Goal: Task Accomplishment & Management: Use online tool/utility

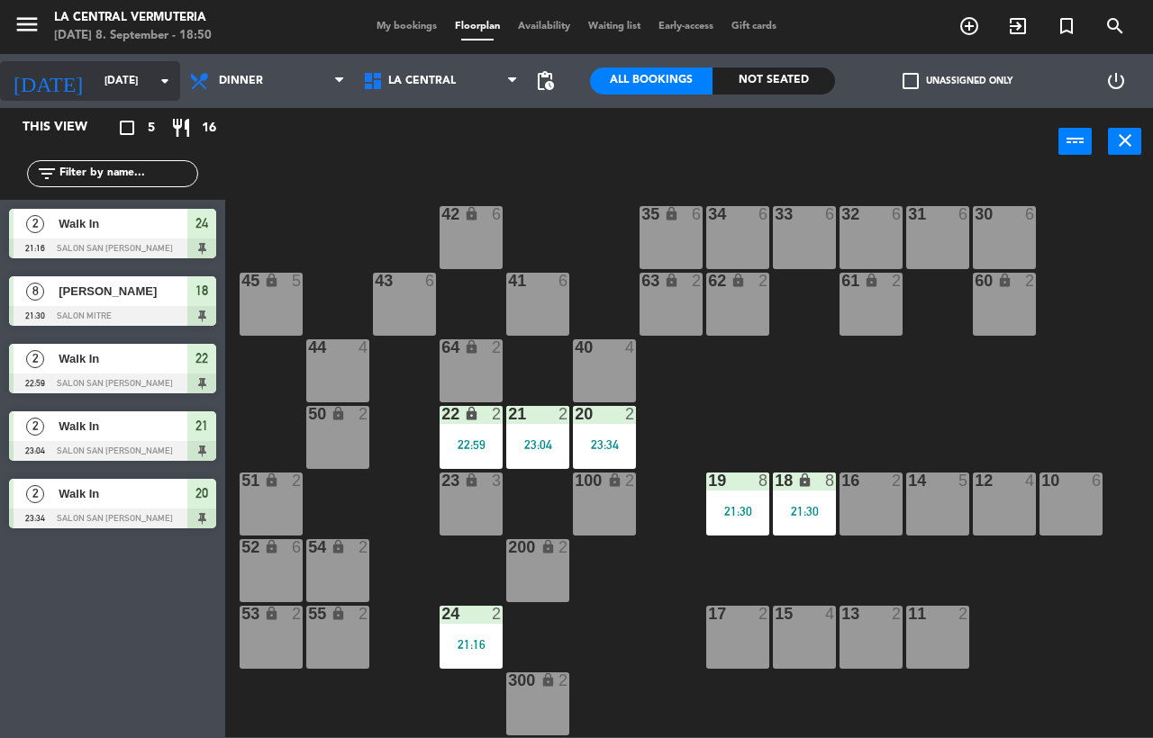
click at [165, 84] on icon "arrow_drop_down" at bounding box center [165, 81] width 22 height 22
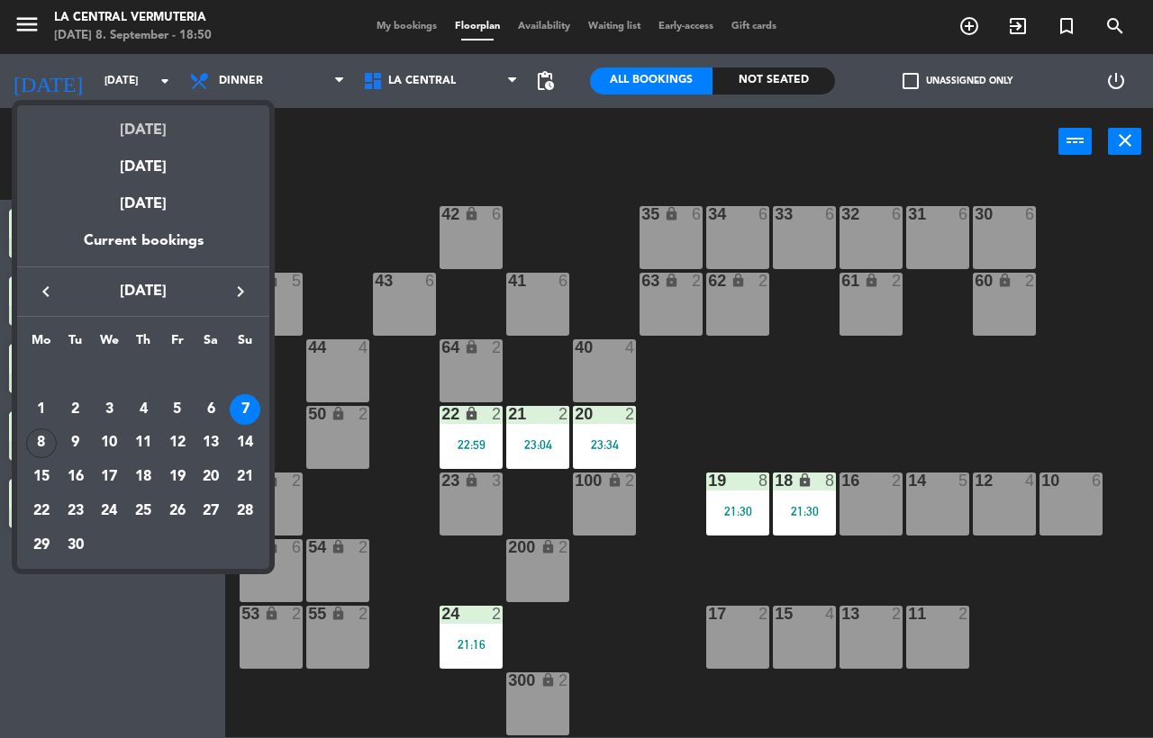
click at [153, 131] on div "[DATE]" at bounding box center [143, 123] width 252 height 37
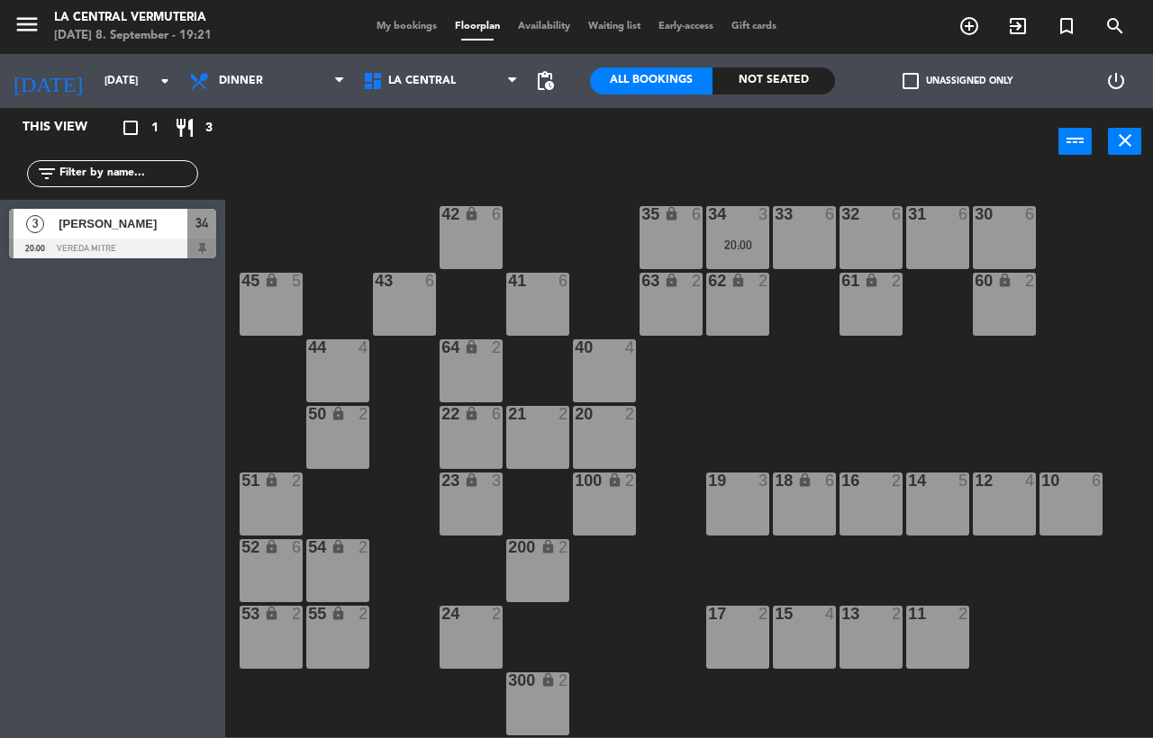
click at [68, 59] on div "[DATE] [DATE] arrow_drop_down" at bounding box center [90, 81] width 180 height 54
click at [95, 79] on input "[DATE]" at bounding box center [166, 81] width 143 height 31
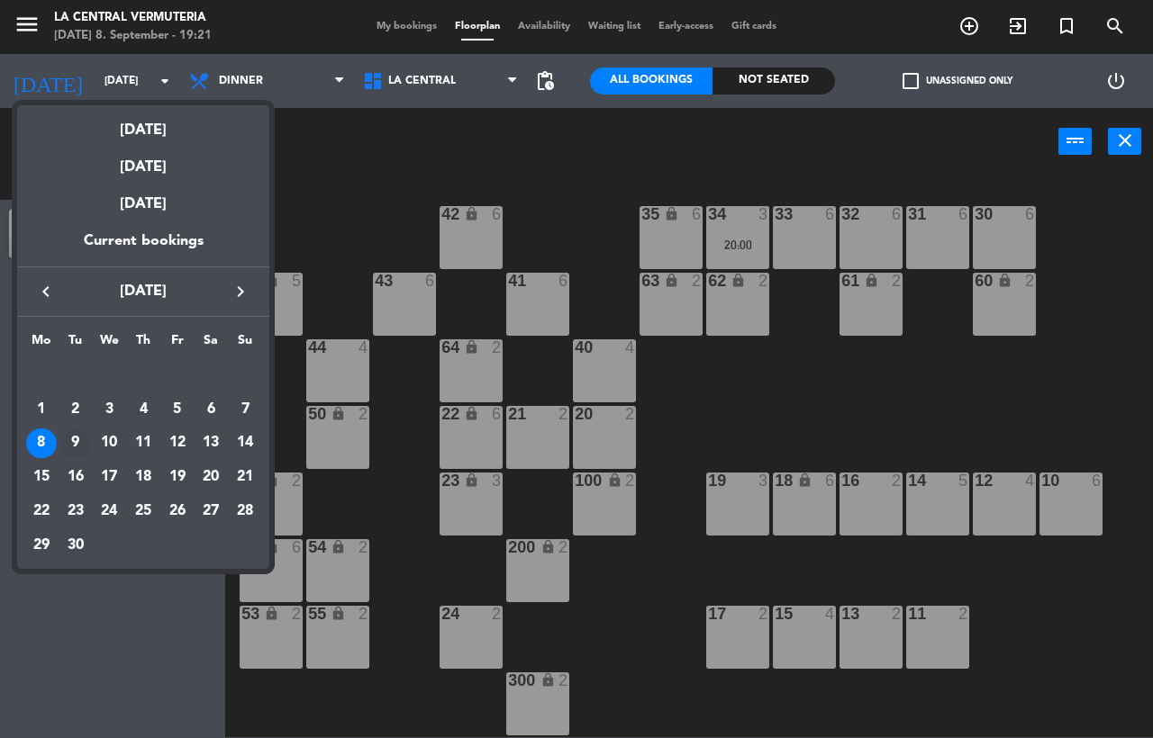
click at [76, 441] on div "9" at bounding box center [75, 444] width 31 height 31
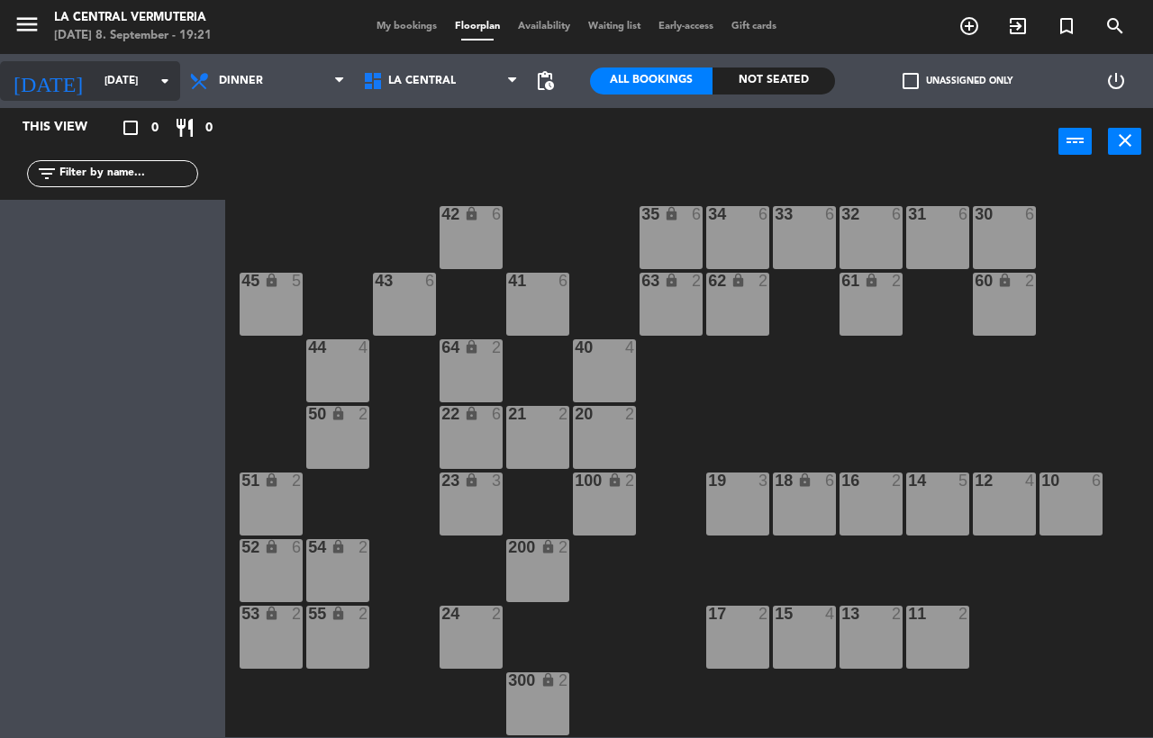
click at [140, 99] on div "[DATE] [DATE] arrow_drop_down" at bounding box center [90, 81] width 180 height 40
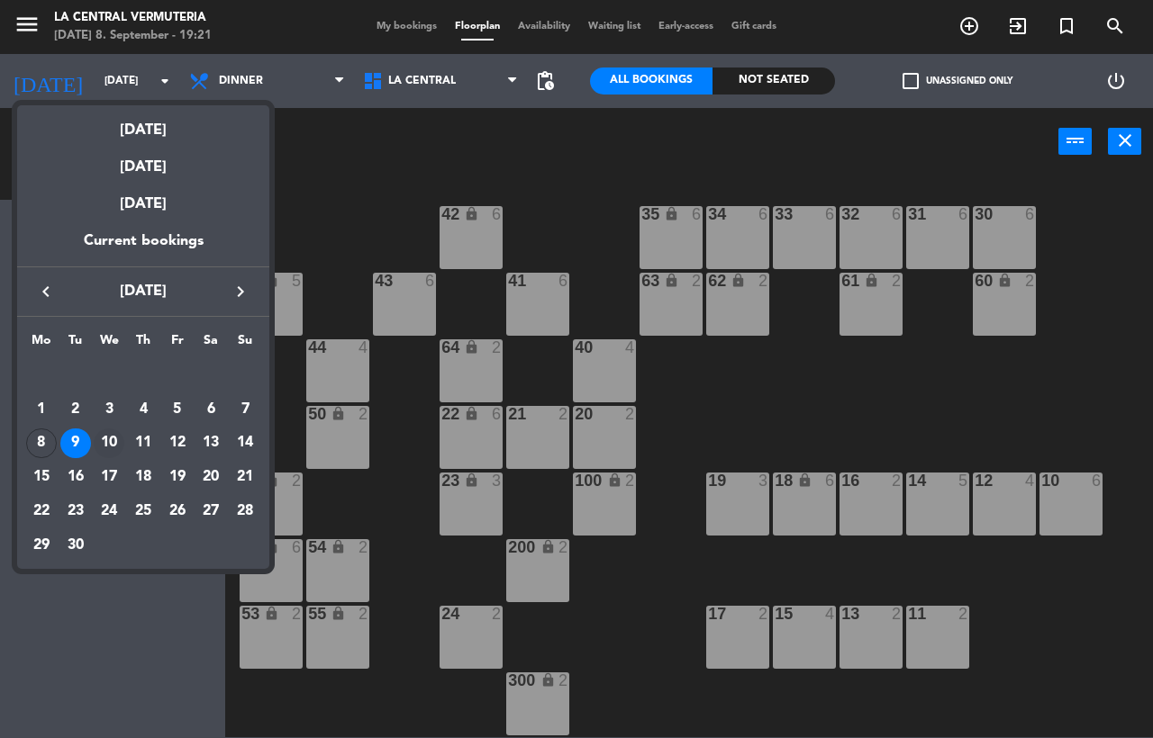
click at [112, 442] on div "10" at bounding box center [109, 444] width 31 height 31
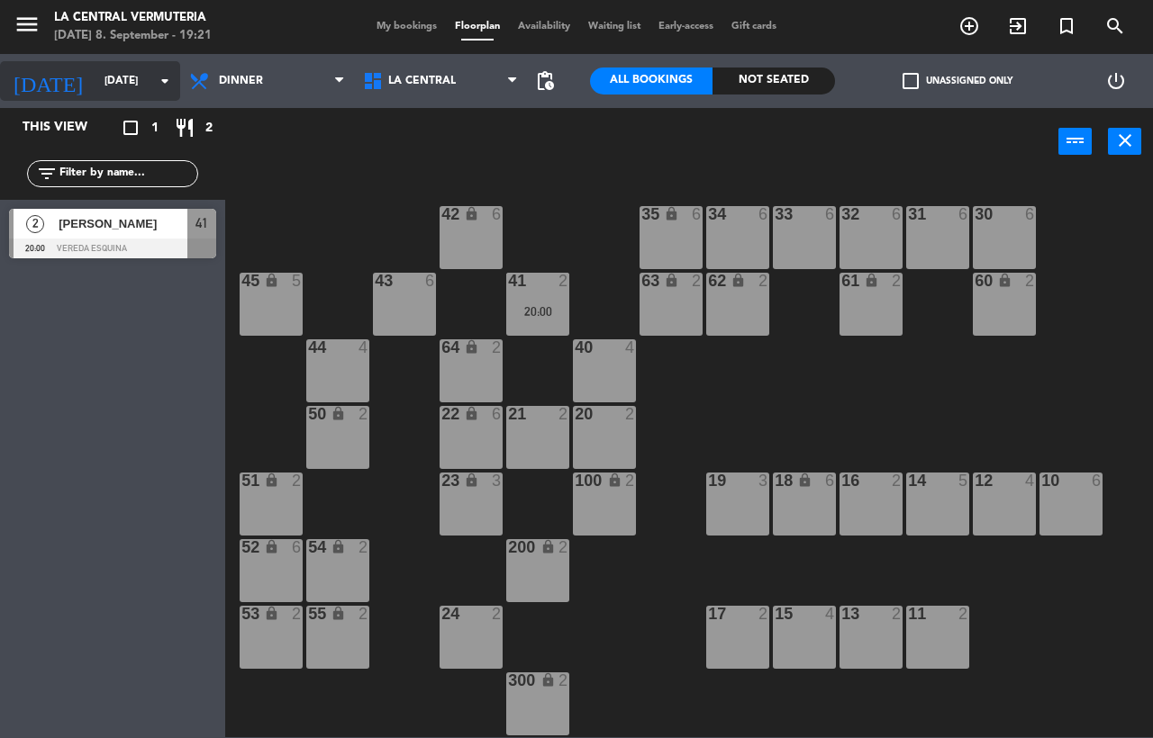
click at [134, 81] on input "[DATE]" at bounding box center [166, 81] width 143 height 31
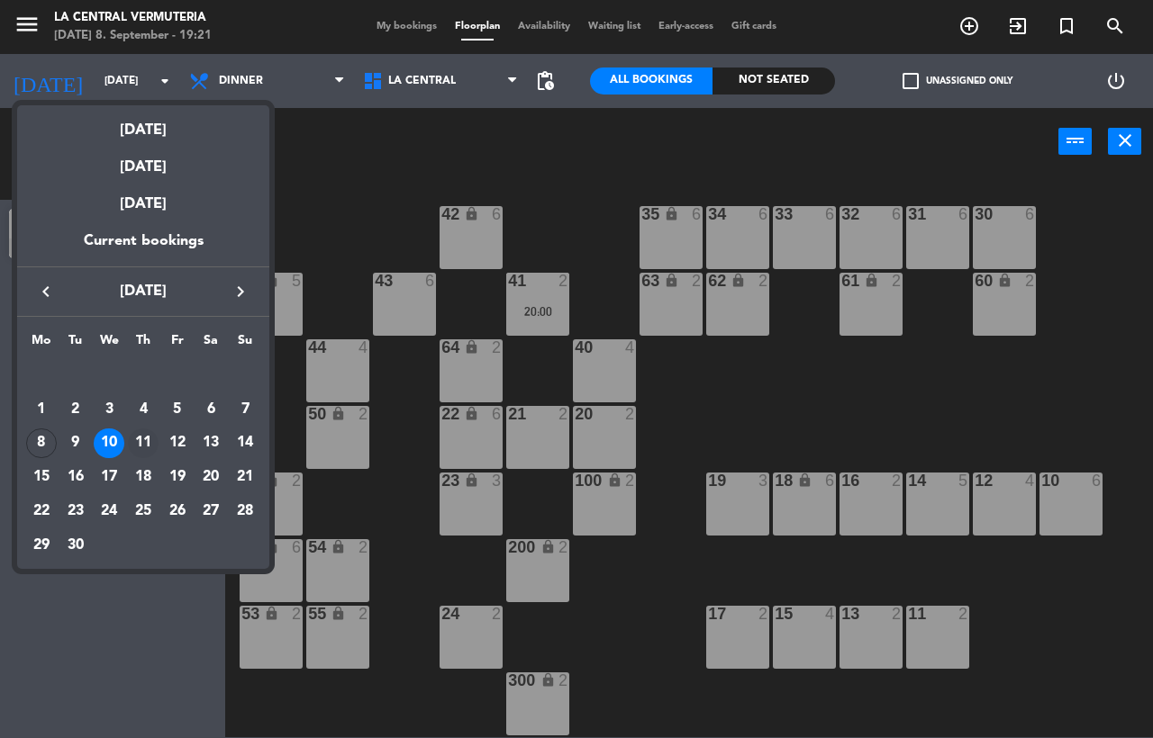
click at [140, 430] on div "11" at bounding box center [143, 444] width 31 height 31
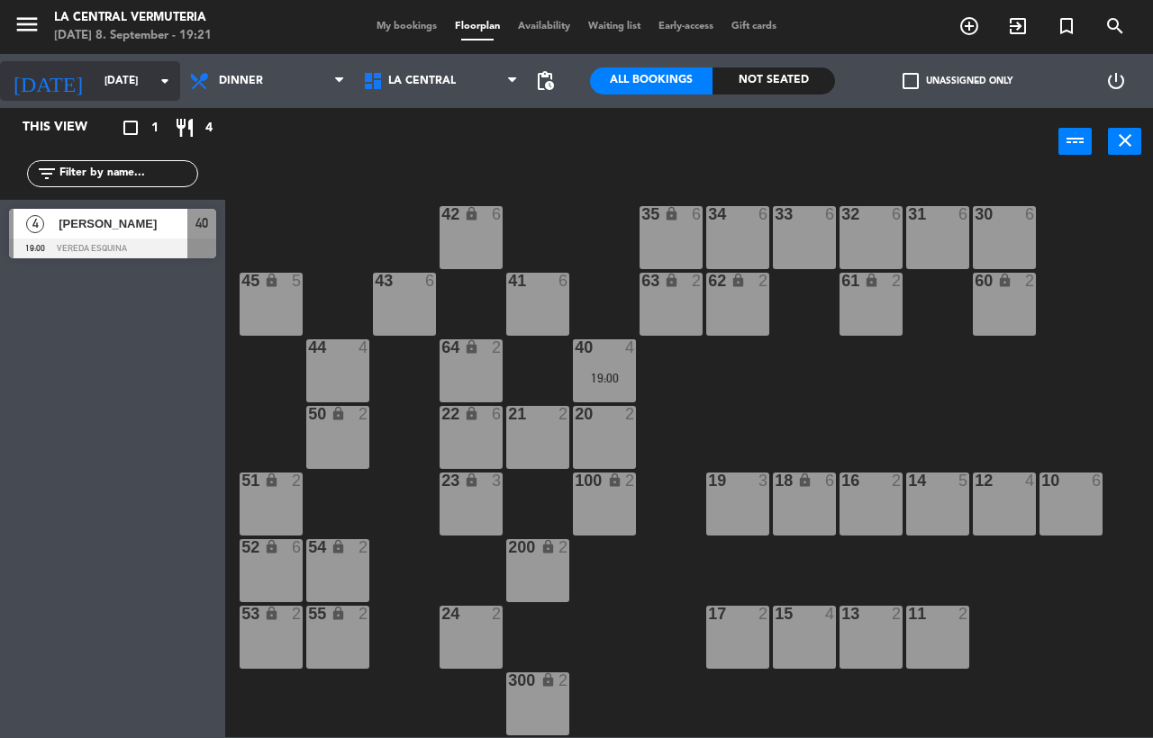
click at [162, 80] on icon "arrow_drop_down" at bounding box center [165, 81] width 22 height 22
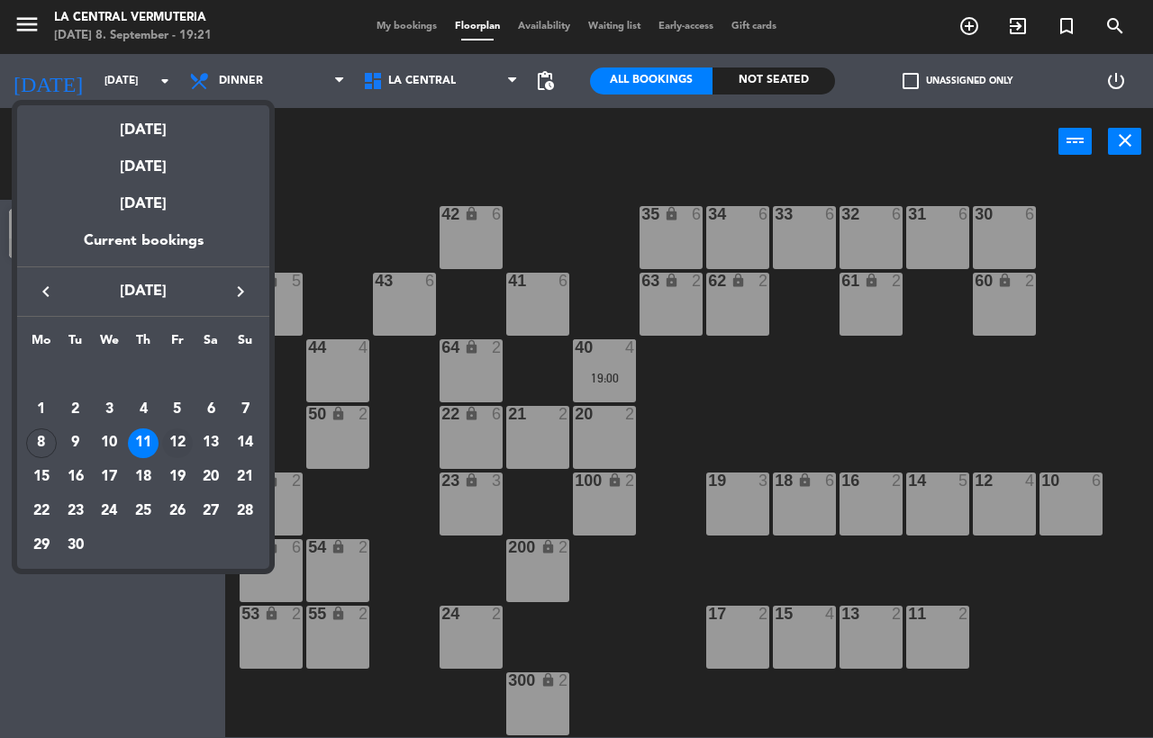
click at [176, 431] on div "12" at bounding box center [177, 444] width 31 height 31
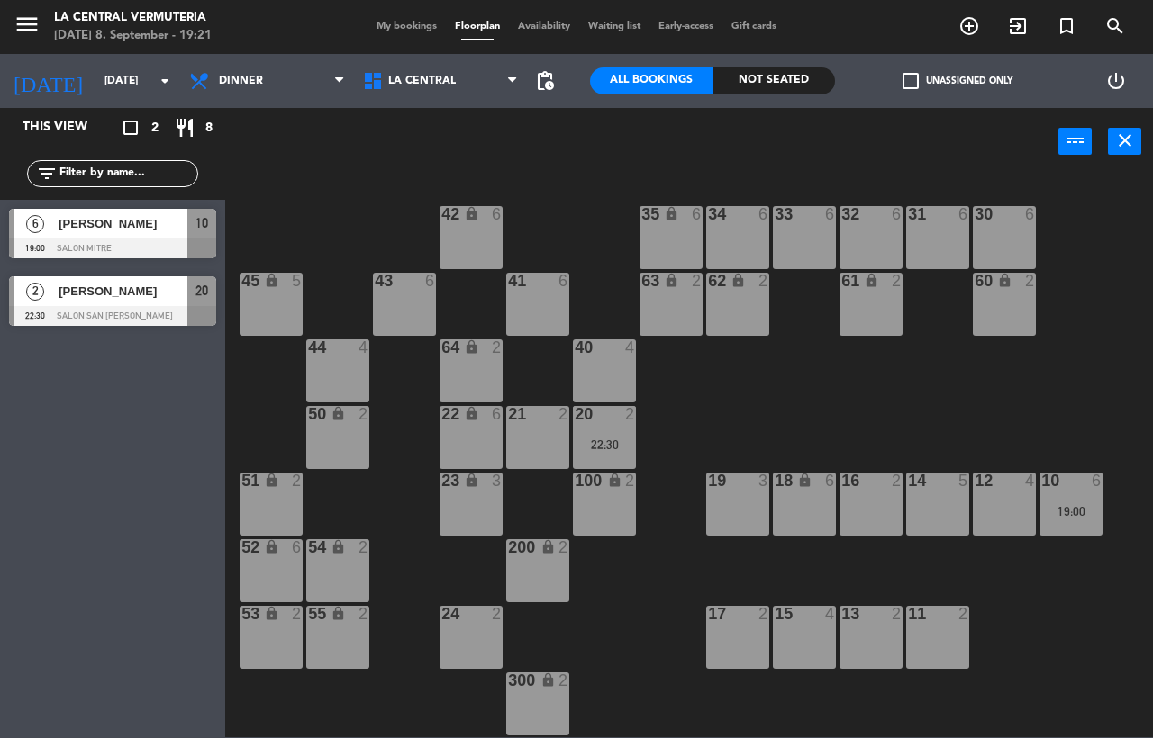
click at [121, 242] on div at bounding box center [112, 249] width 207 height 20
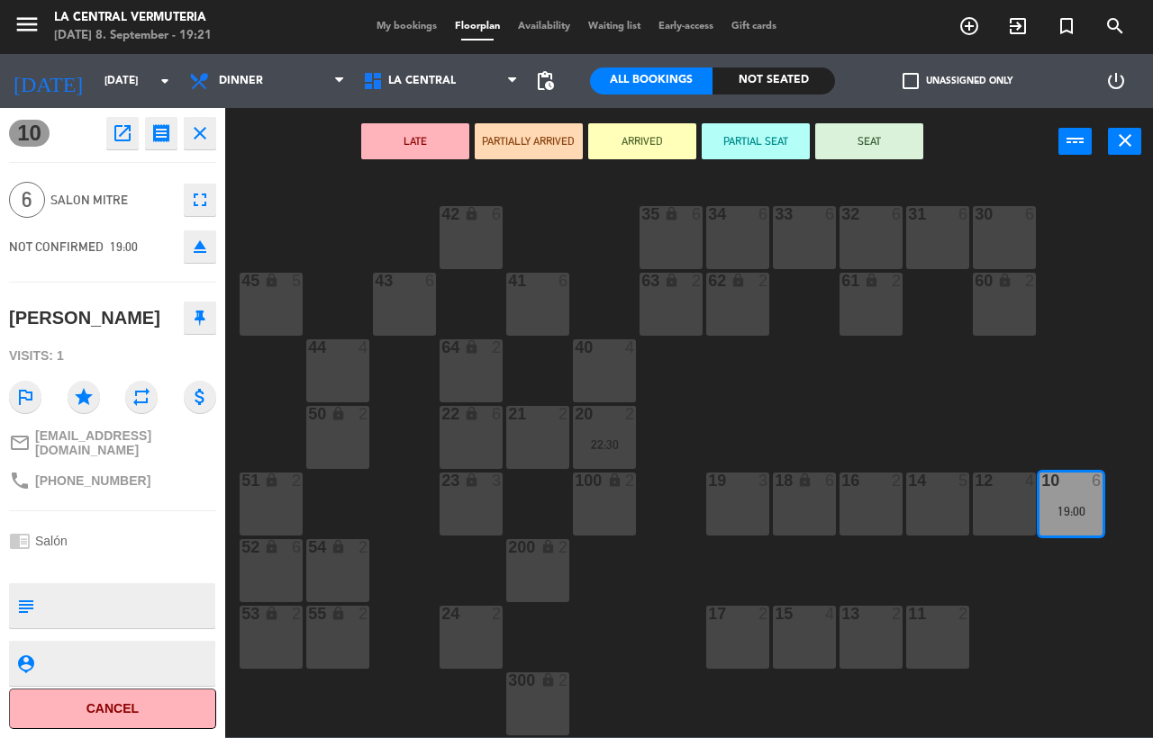
click at [199, 140] on icon "close" at bounding box center [200, 133] width 22 height 22
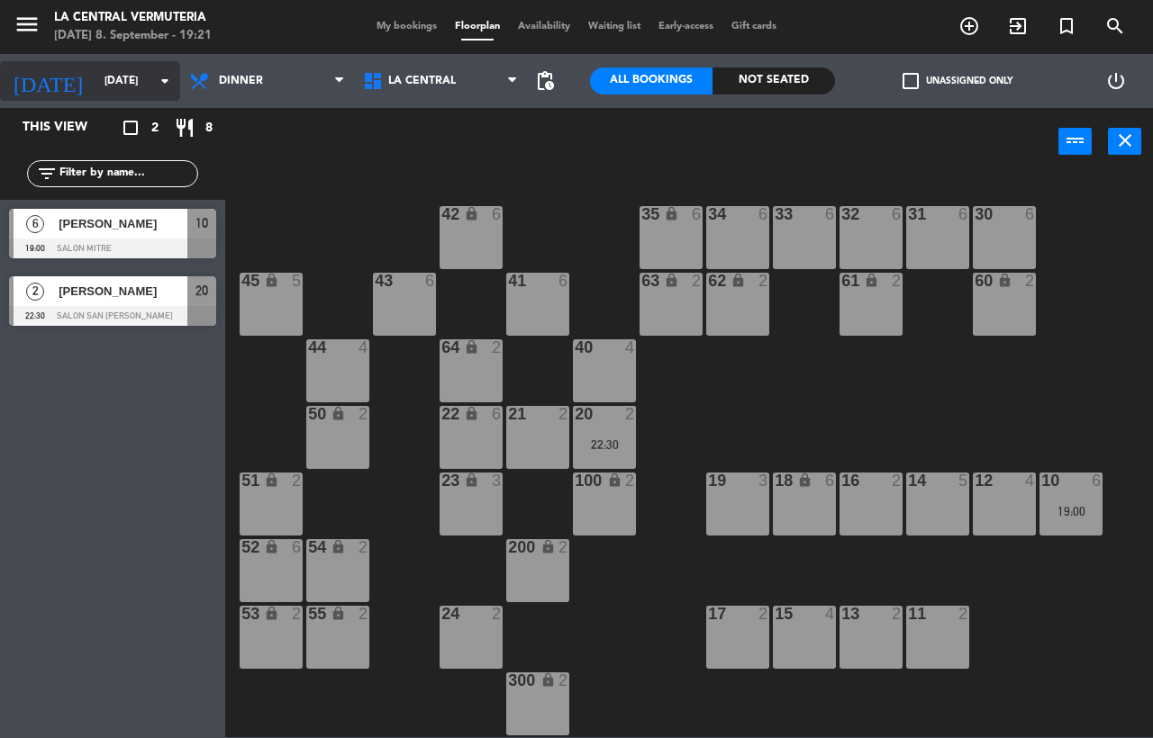
drag, startPoint x: 154, startPoint y: 104, endPoint x: 154, endPoint y: 84, distance: 19.8
click at [154, 97] on div "[DATE] [DATE] arrow_drop_down" at bounding box center [90, 81] width 180 height 54
click at [154, 84] on icon "arrow_drop_down" at bounding box center [165, 81] width 22 height 22
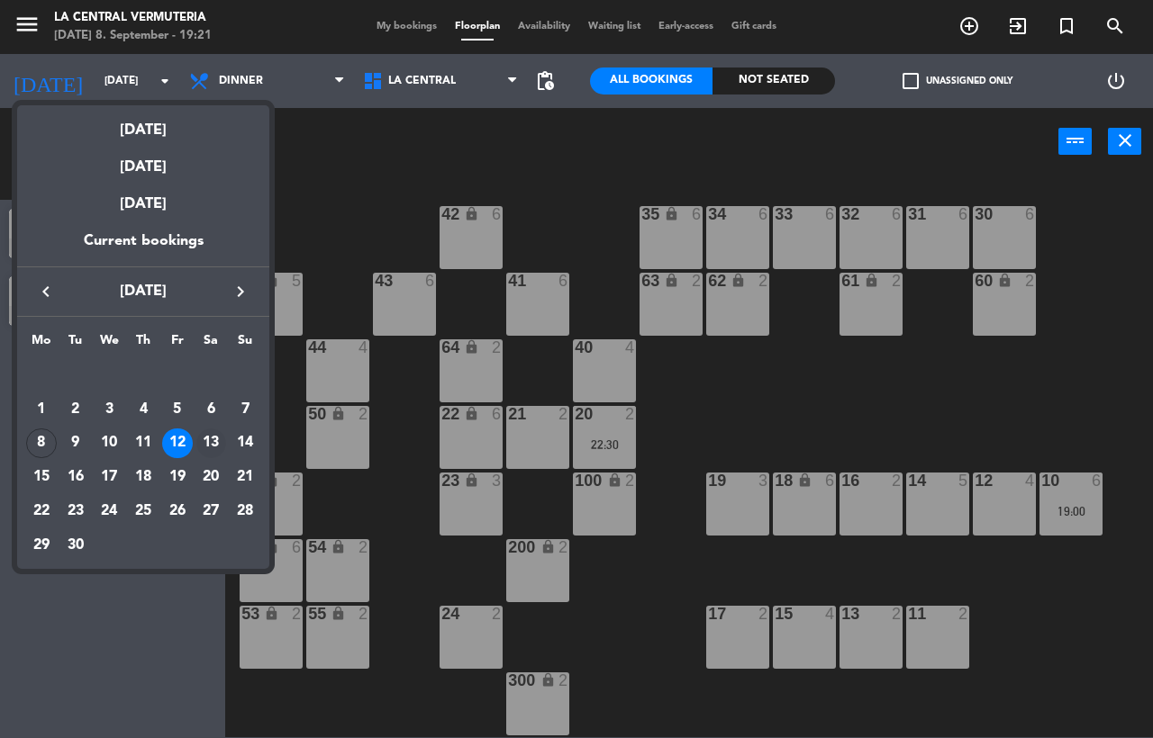
click at [212, 430] on div "13" at bounding box center [211, 444] width 31 height 31
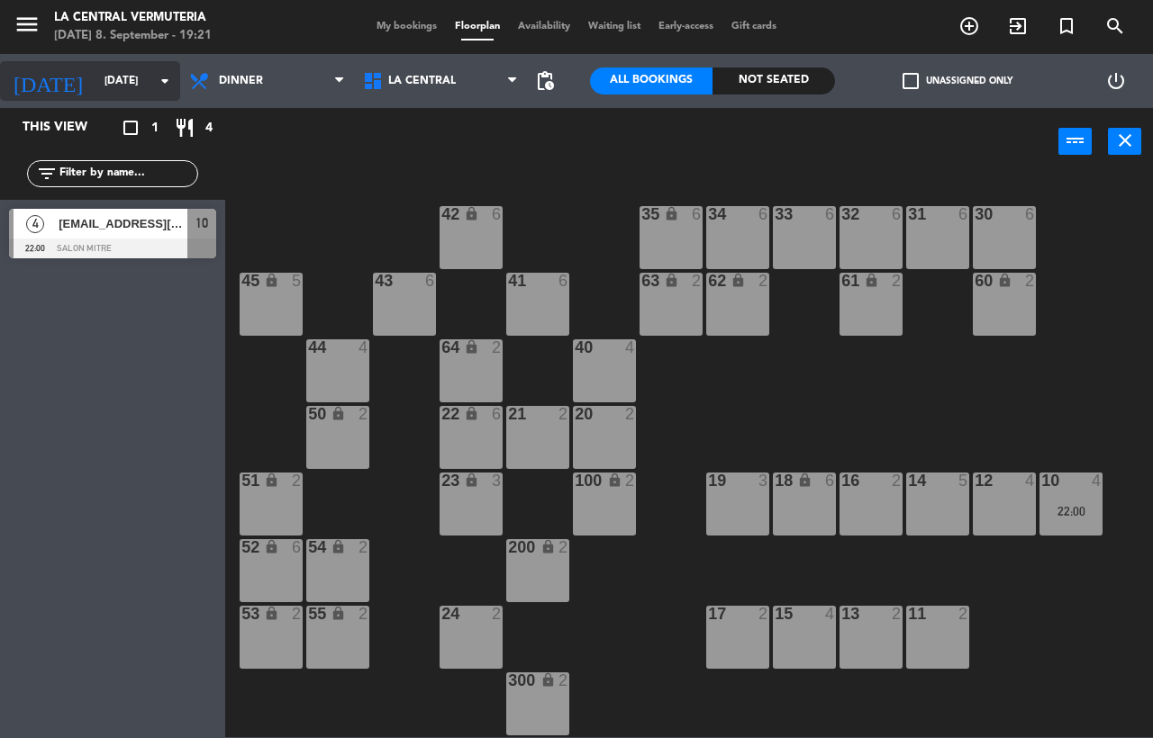
click at [163, 86] on icon "arrow_drop_down" at bounding box center [165, 81] width 22 height 22
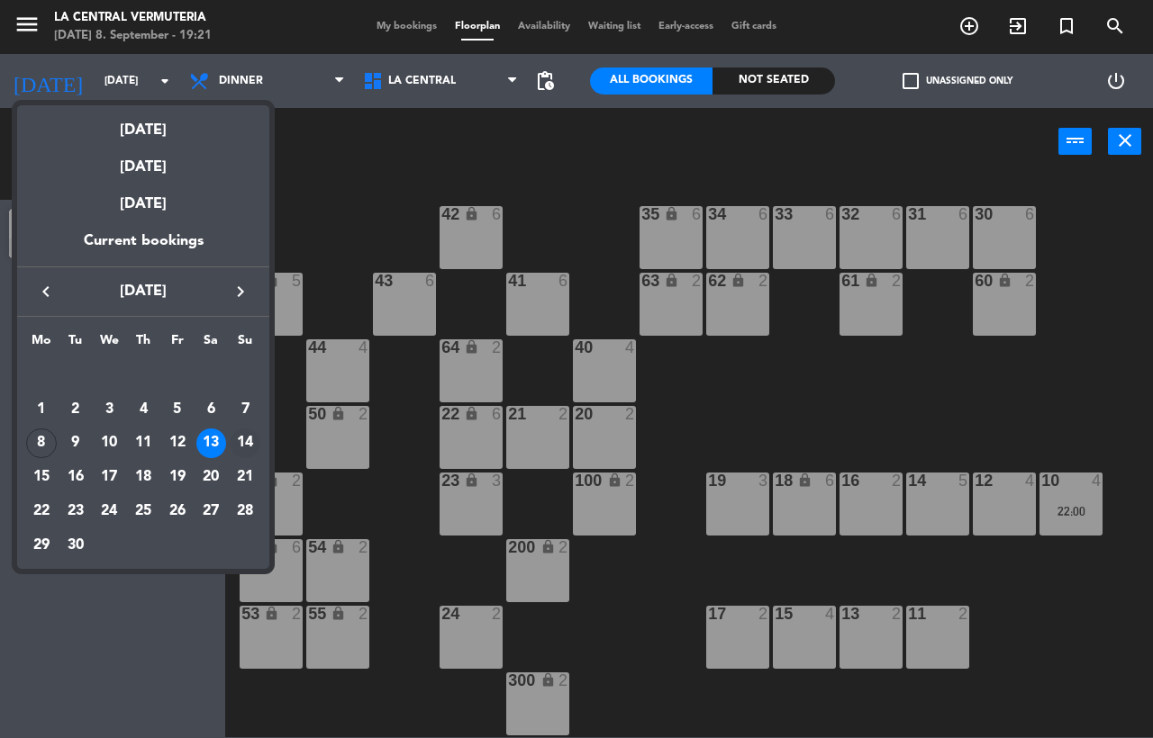
click at [233, 441] on div "14" at bounding box center [245, 444] width 31 height 31
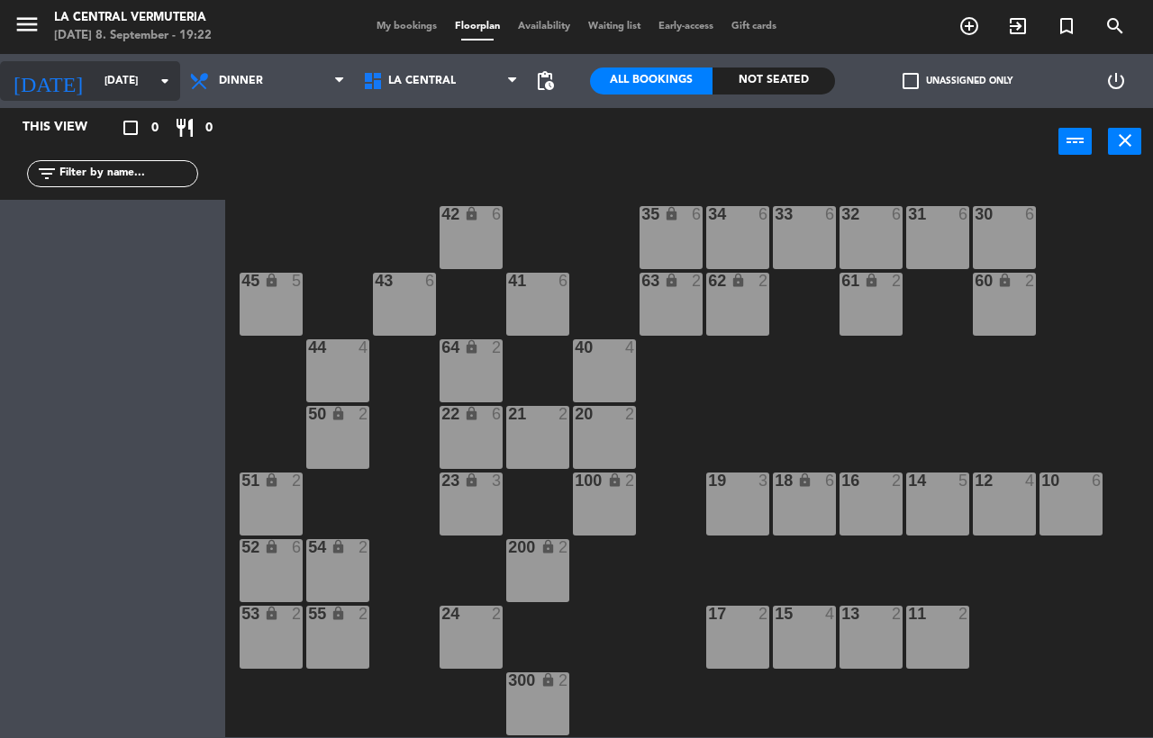
click at [139, 76] on input "[DATE]" at bounding box center [166, 81] width 143 height 31
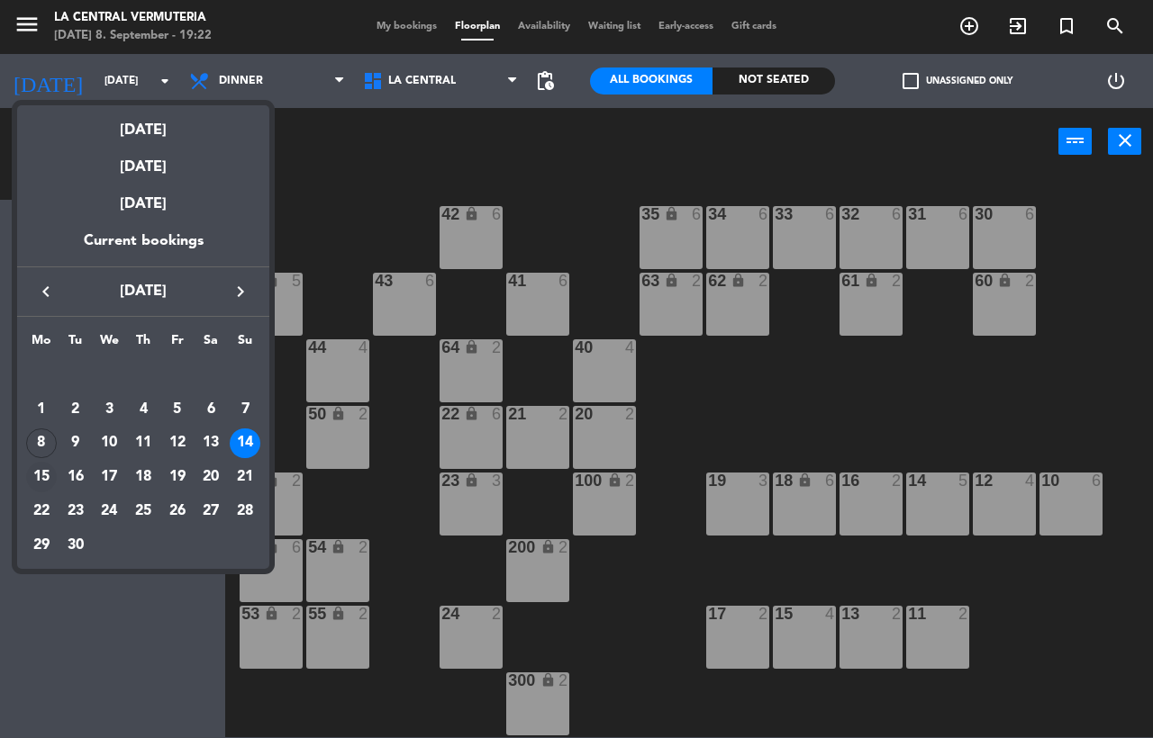
click at [35, 477] on div "15" at bounding box center [41, 477] width 31 height 31
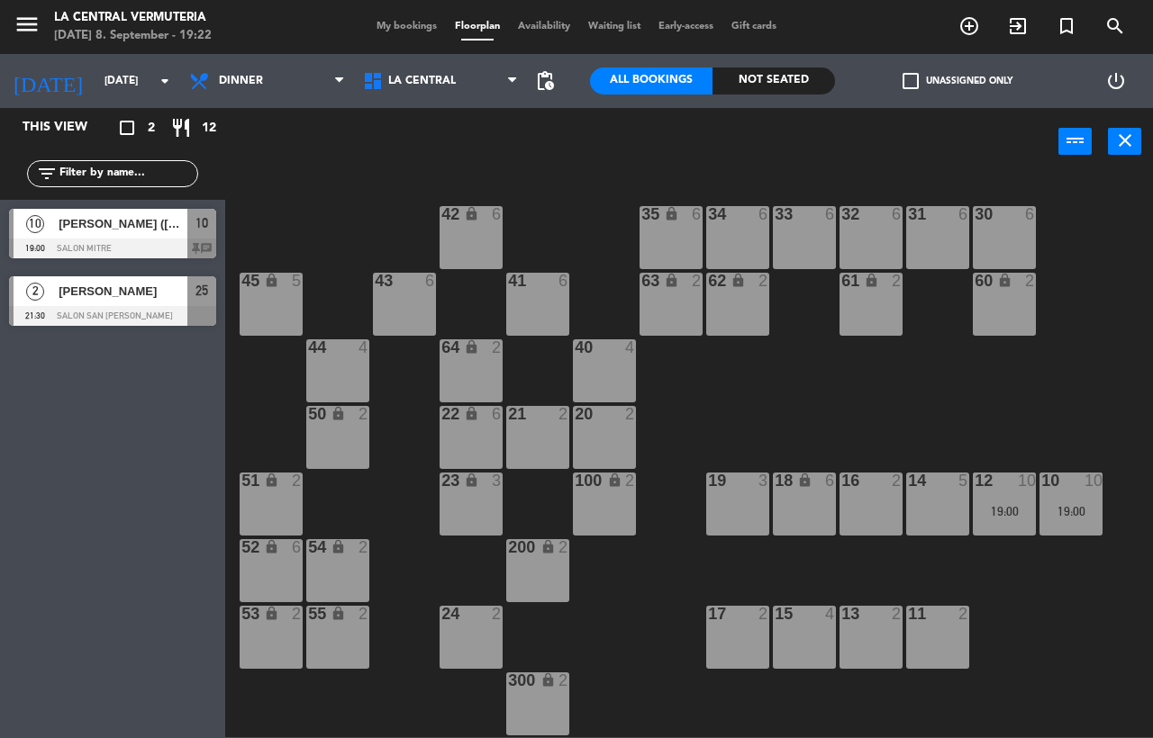
click at [144, 241] on div at bounding box center [112, 249] width 207 height 20
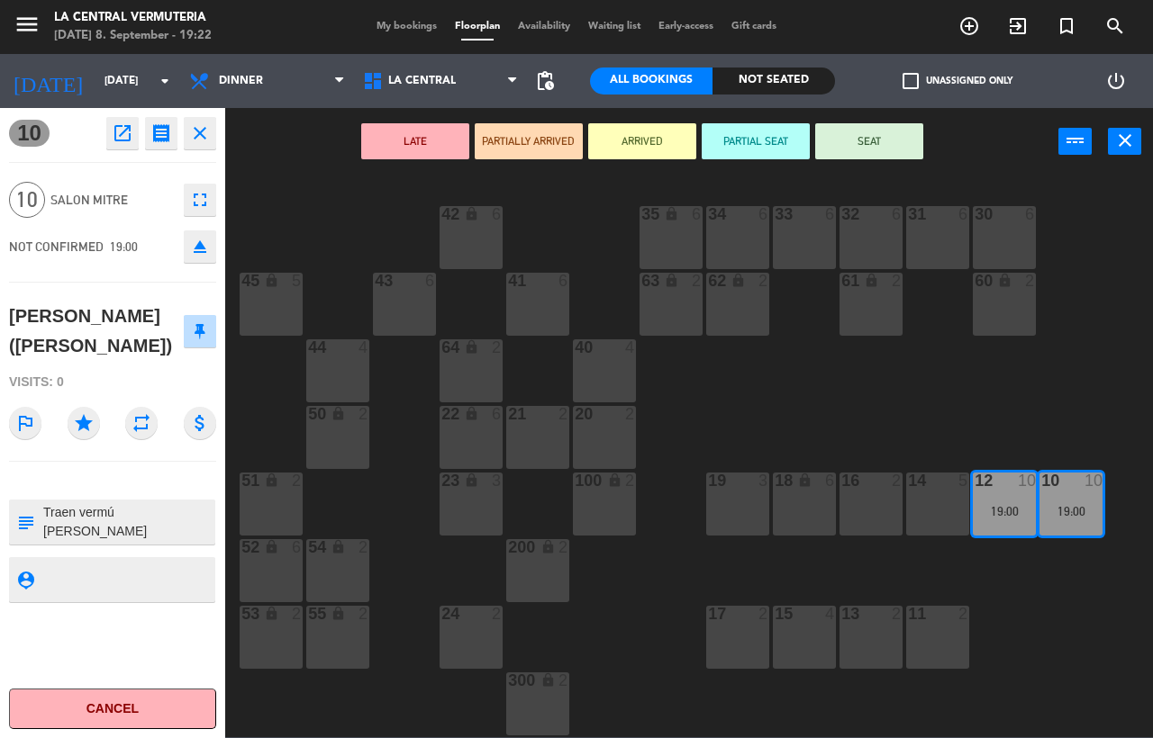
click at [153, 513] on textarea at bounding box center [127, 522] width 172 height 38
click at [211, 129] on button "close" at bounding box center [200, 133] width 32 height 32
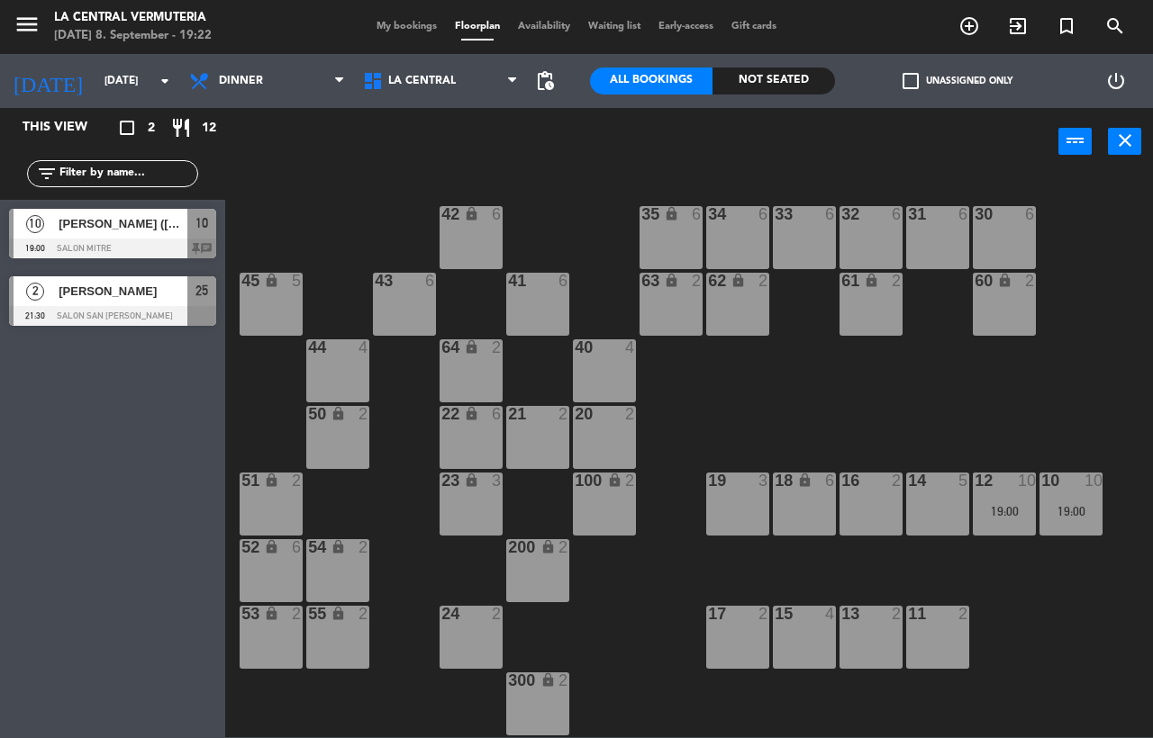
click at [190, 288] on div "25" at bounding box center [201, 291] width 29 height 30
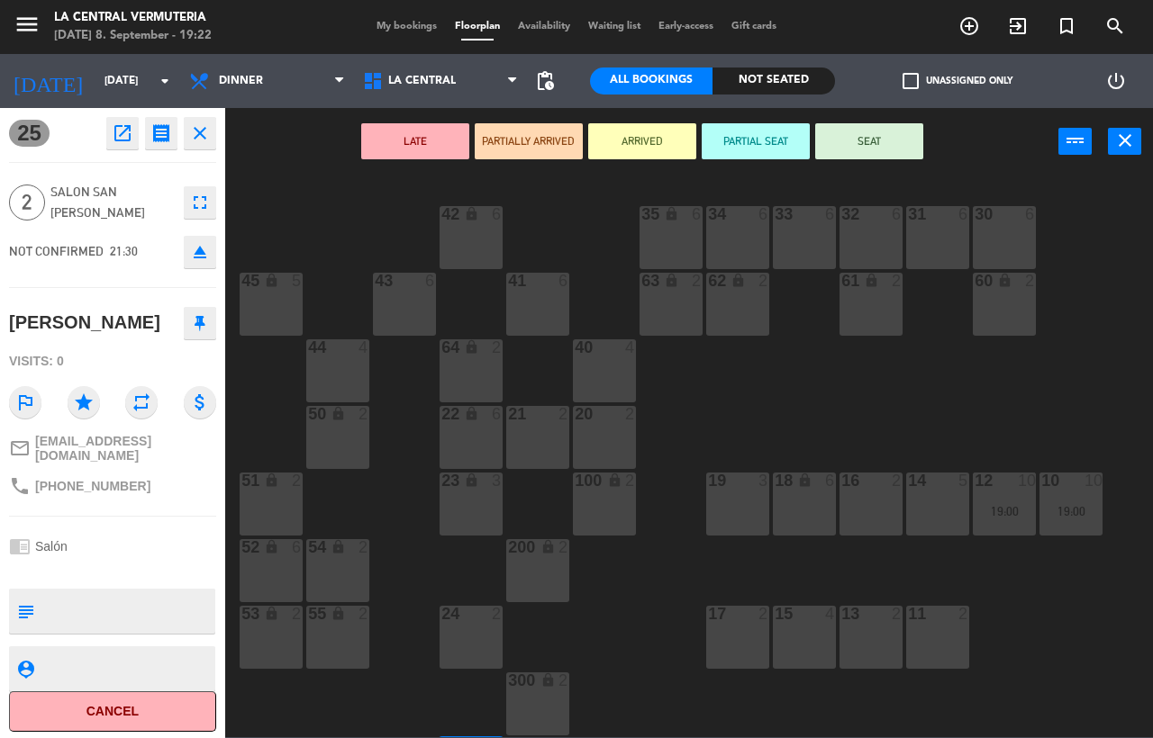
click at [203, 145] on button "close" at bounding box center [200, 133] width 32 height 32
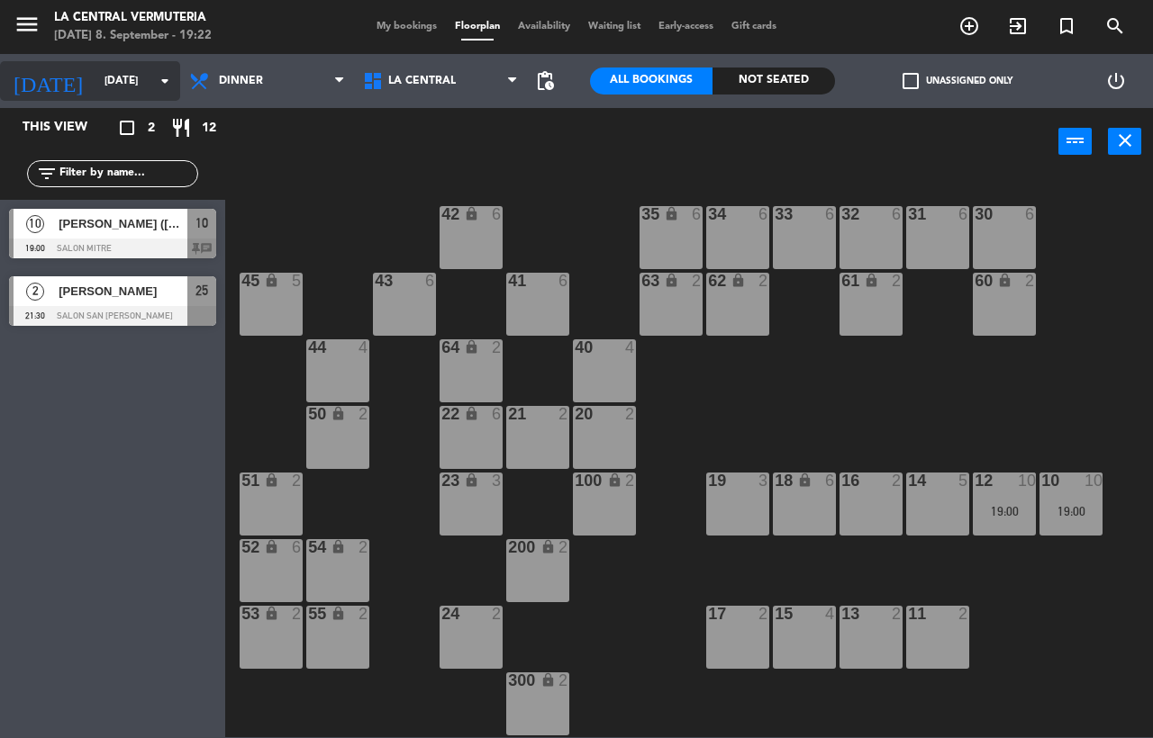
click at [175, 82] on icon "arrow_drop_down" at bounding box center [165, 81] width 22 height 22
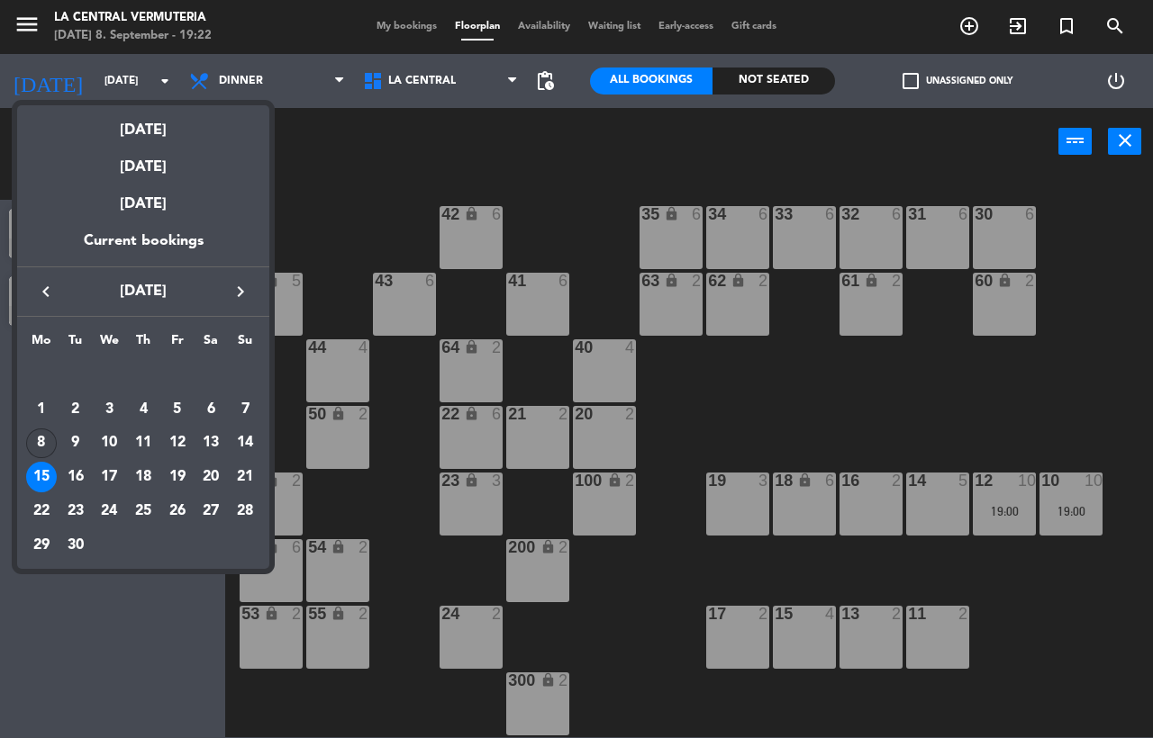
click at [46, 445] on div "8" at bounding box center [41, 444] width 31 height 31
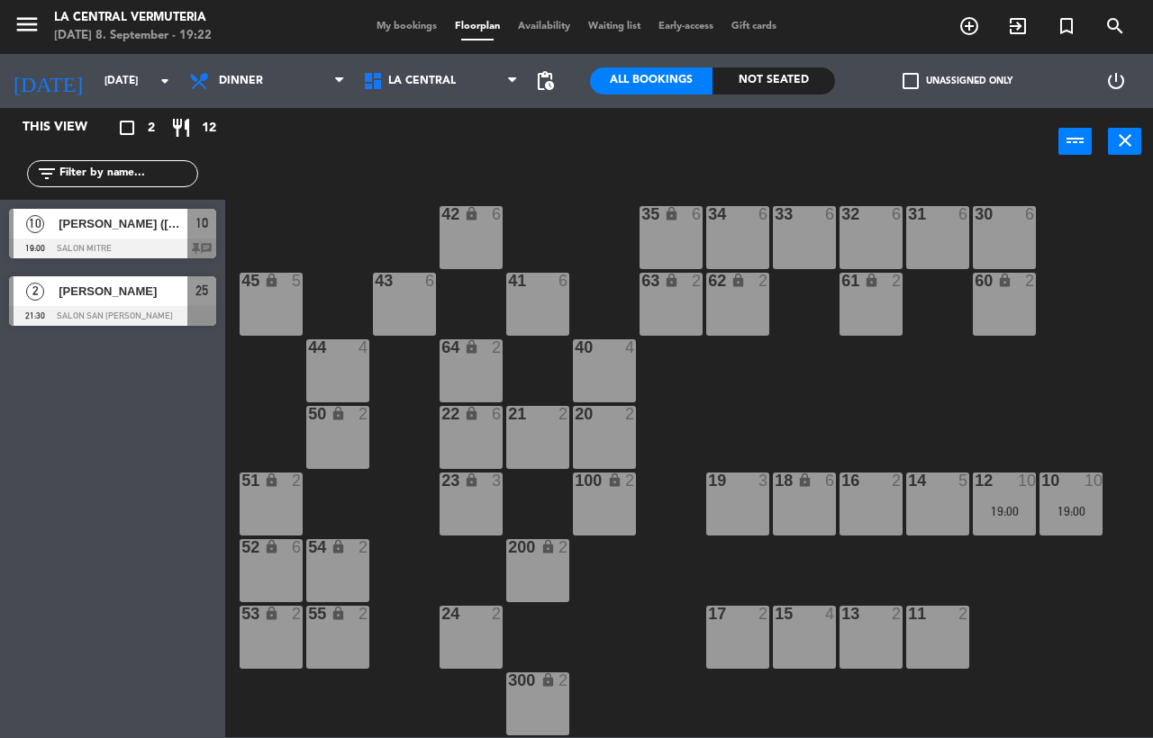
type input "[DATE]"
